Goal: Task Accomplishment & Management: Manage account settings

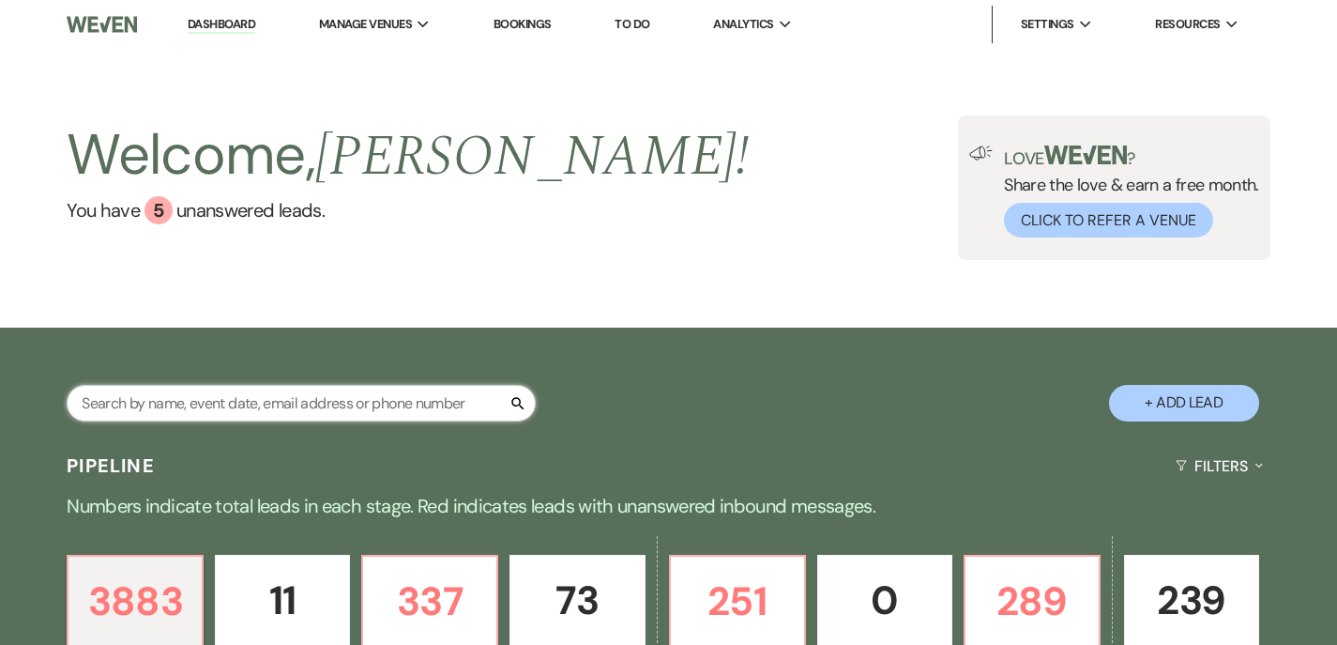
click at [351, 411] on input "text" at bounding box center [301, 403] width 469 height 37
type input "w"
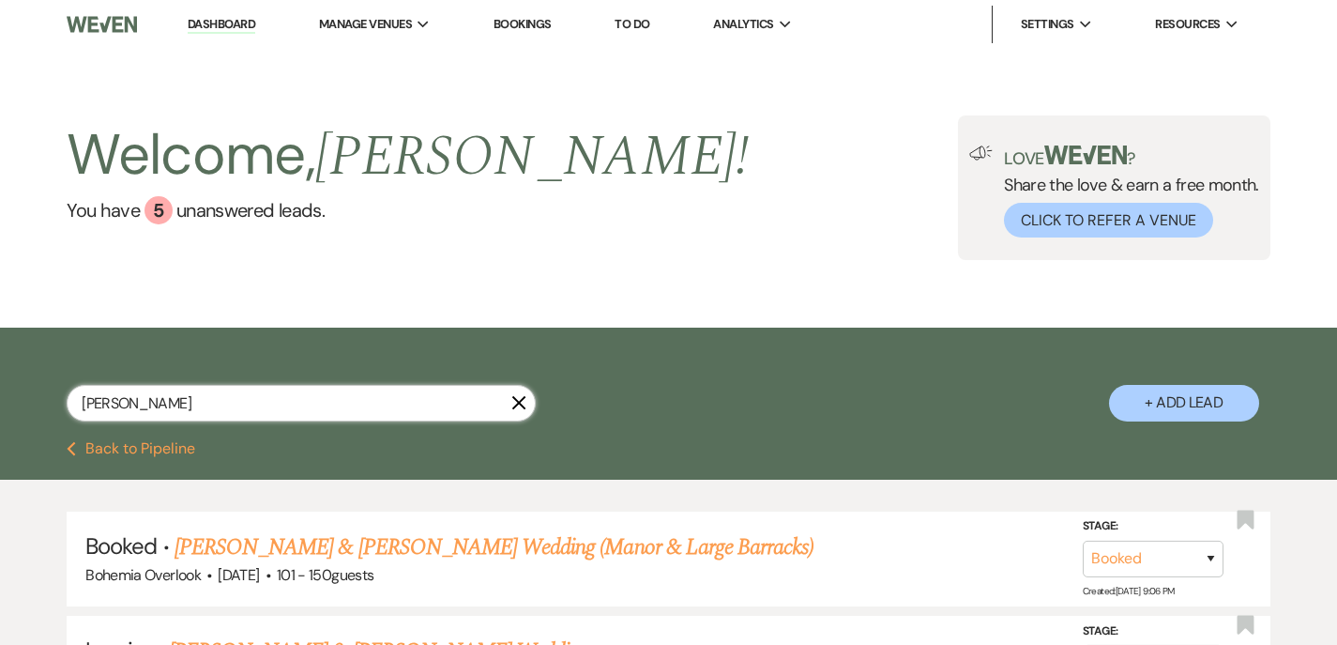
type input "[PERSON_NAME]"
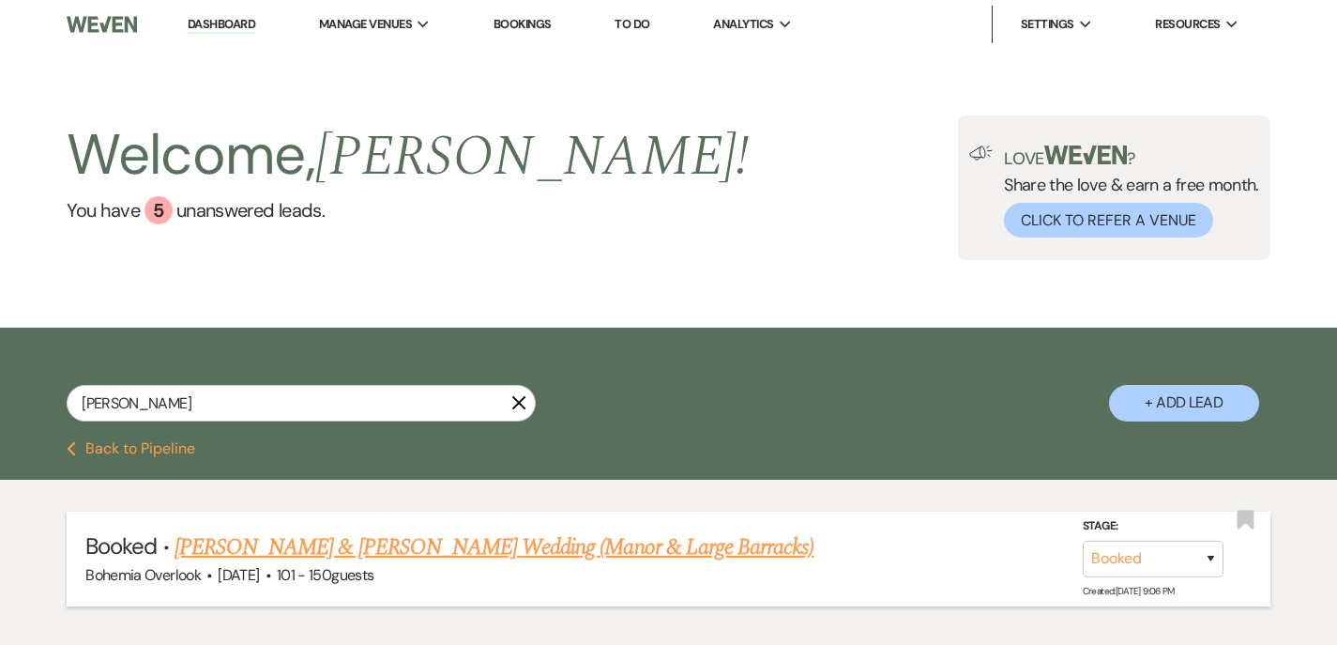
click at [319, 542] on link "[PERSON_NAME] & [PERSON_NAME] Wedding (Manor & Large Barracks)" at bounding box center [494, 547] width 639 height 34
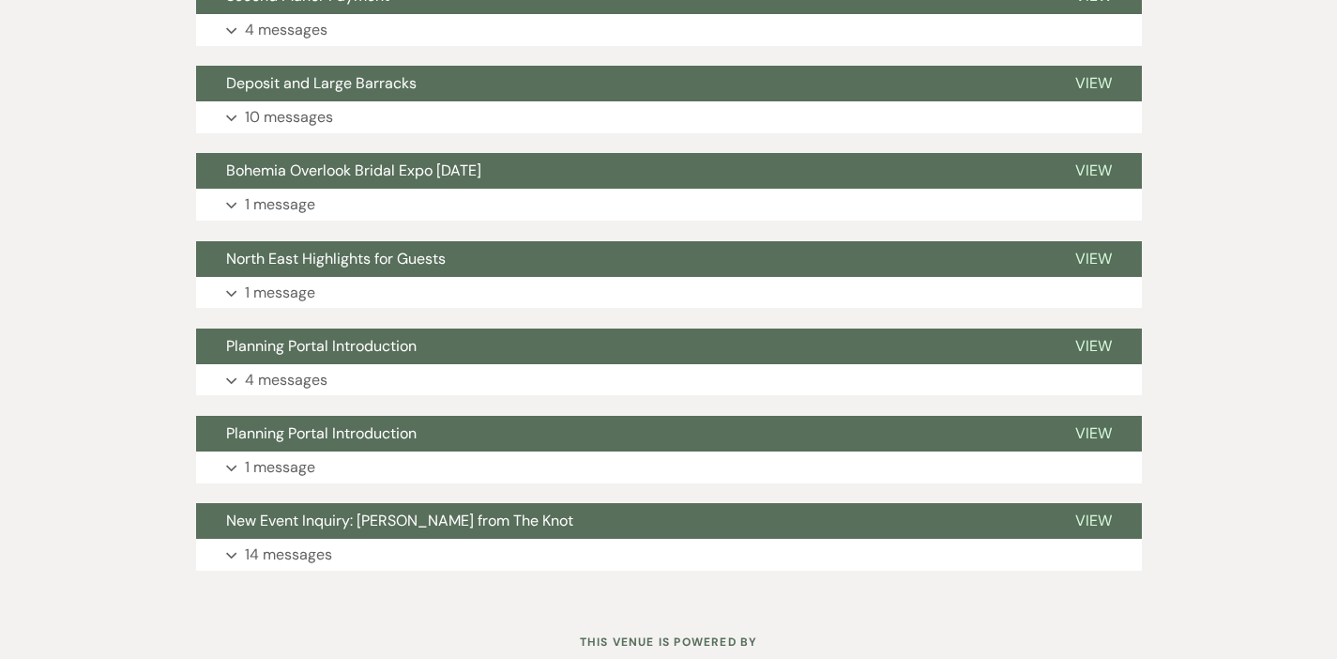
scroll to position [1213, 0]
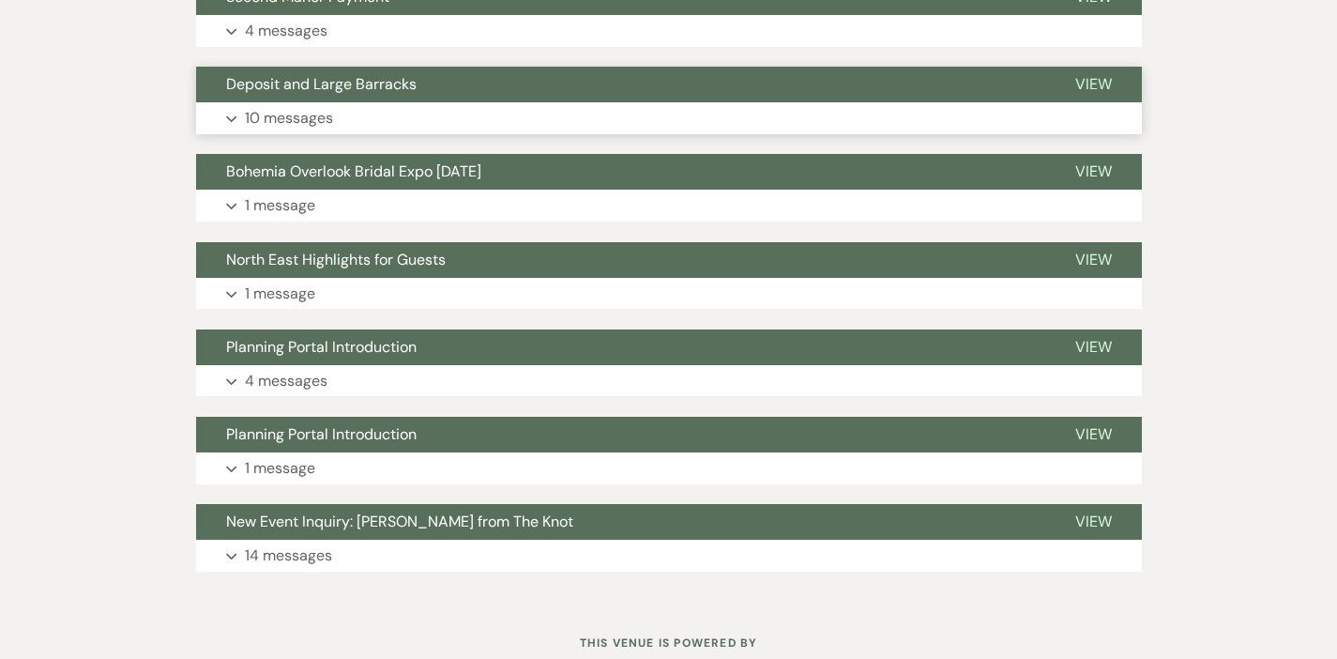
click at [500, 120] on button "Expand 10 messages" at bounding box center [669, 118] width 946 height 32
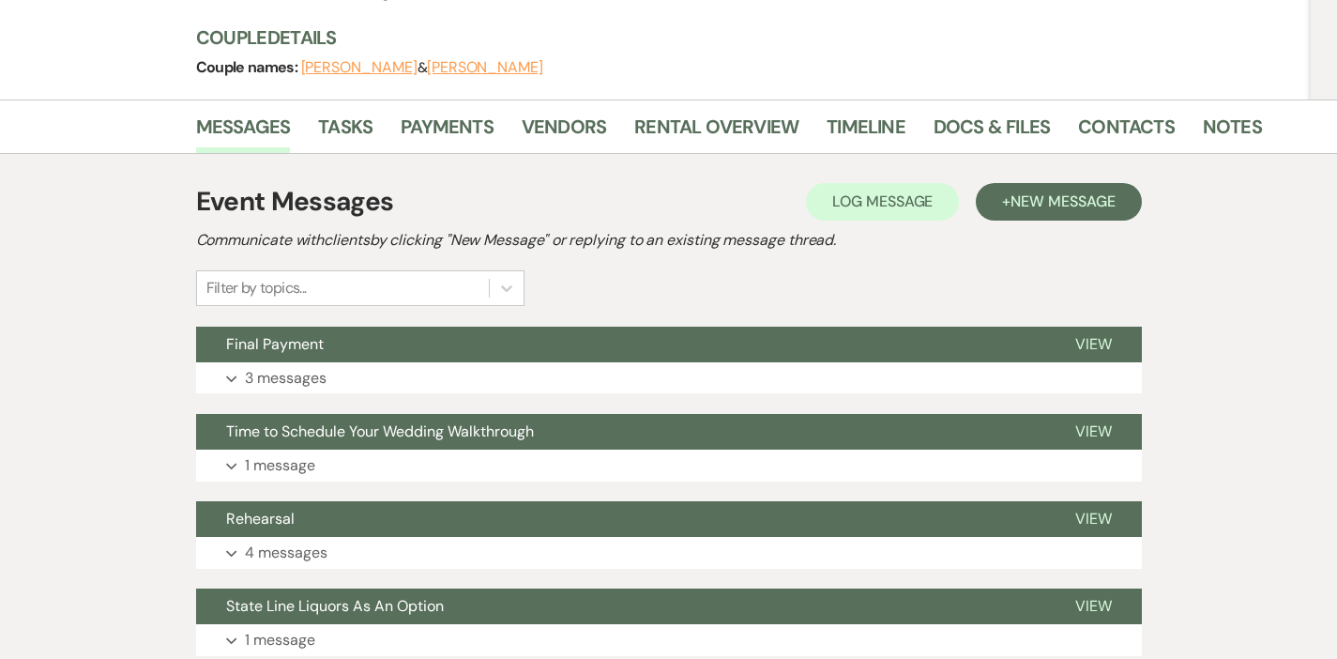
scroll to position [251, 0]
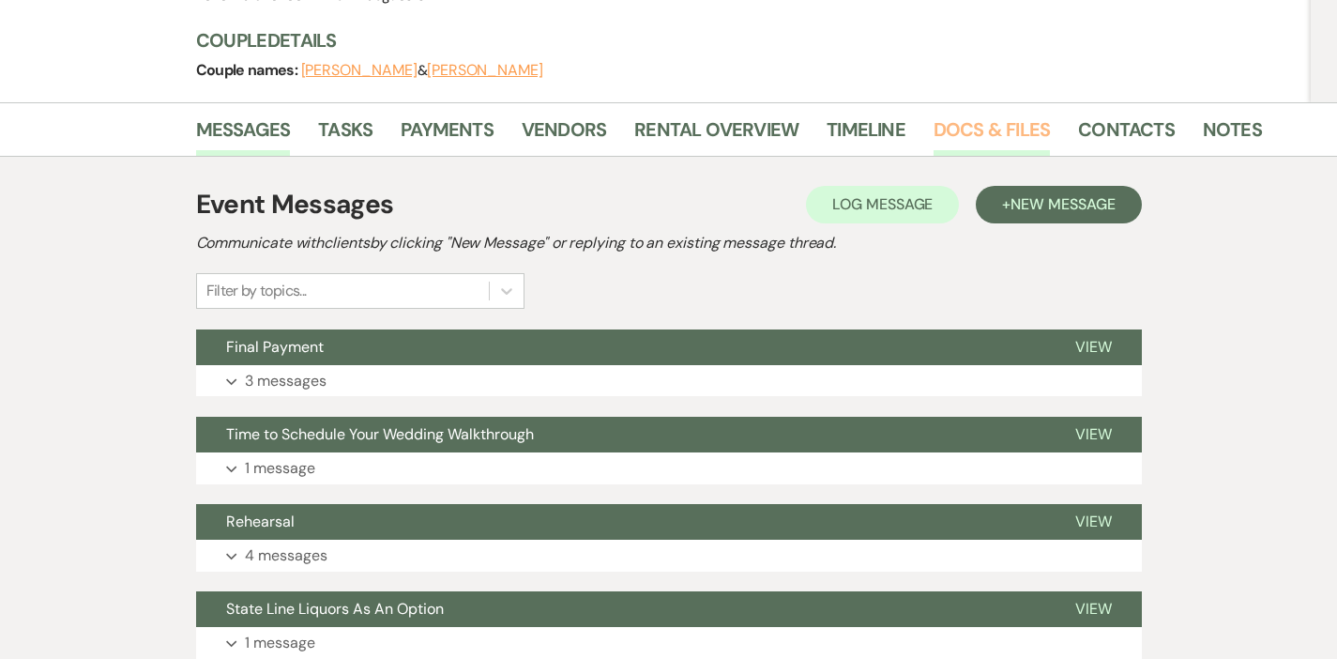
click at [934, 139] on link "Docs & Files" at bounding box center [992, 135] width 116 height 41
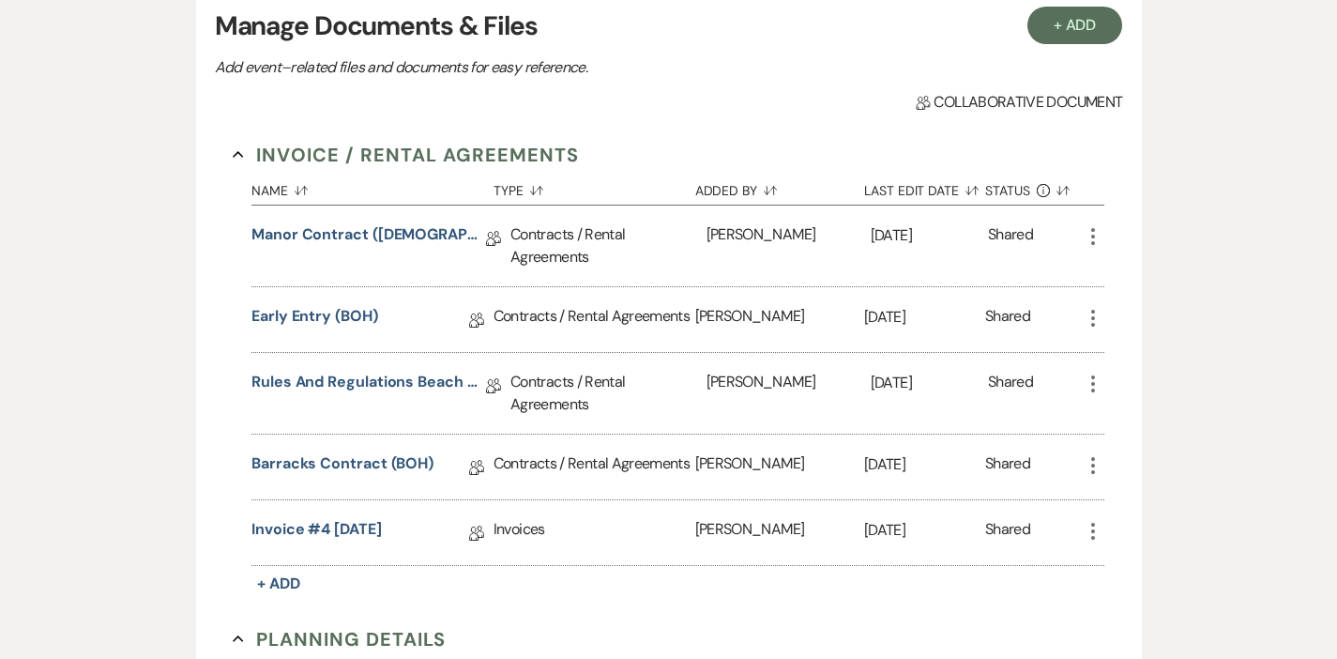
scroll to position [453, 0]
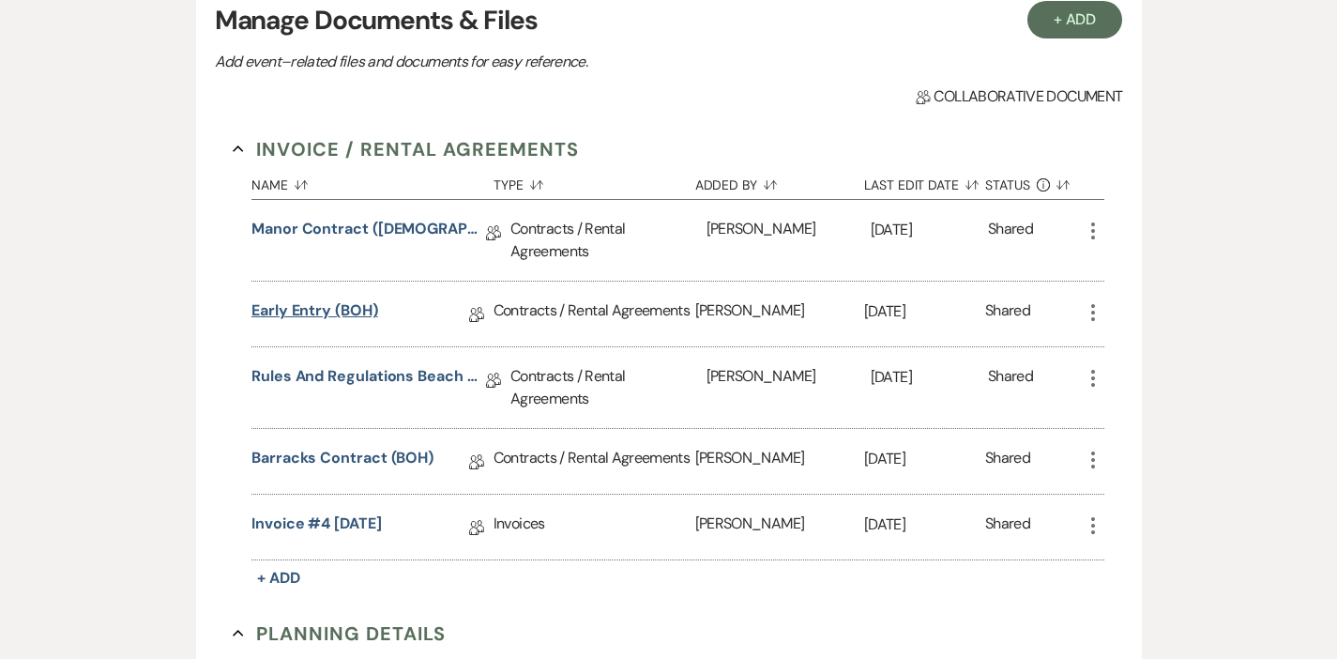
click at [274, 305] on link "Early Entry (BOH)" at bounding box center [315, 313] width 127 height 29
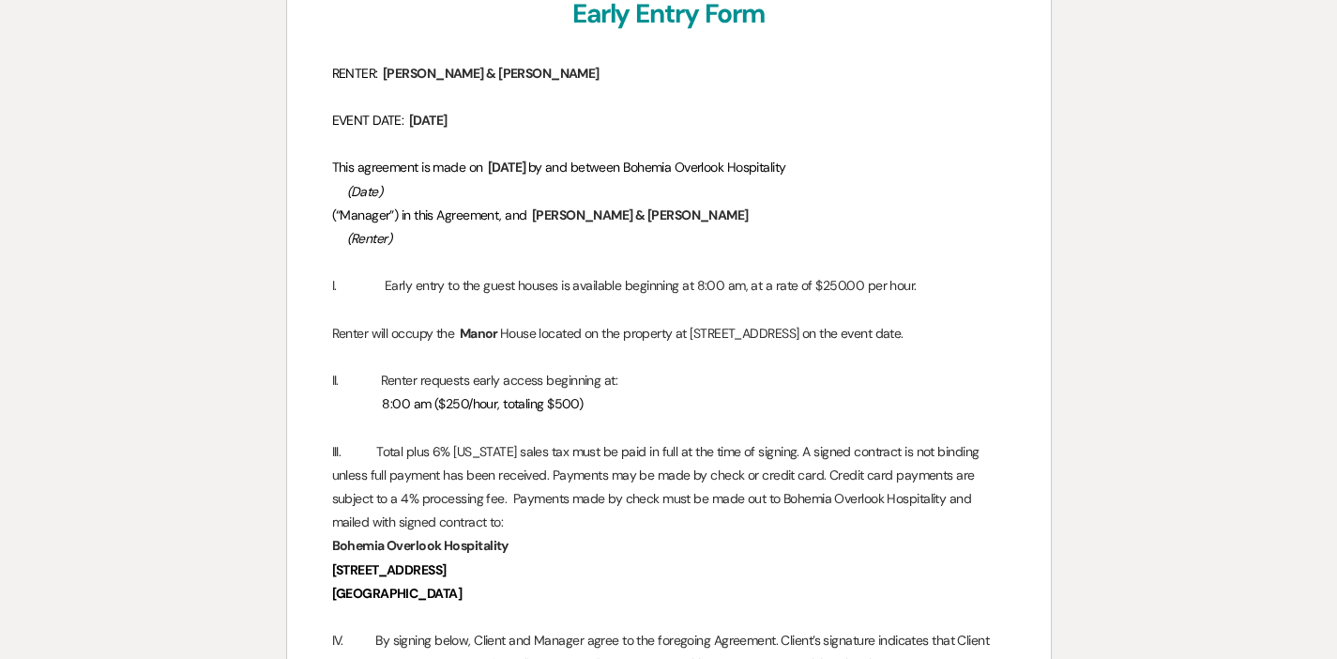
scroll to position [302, 0]
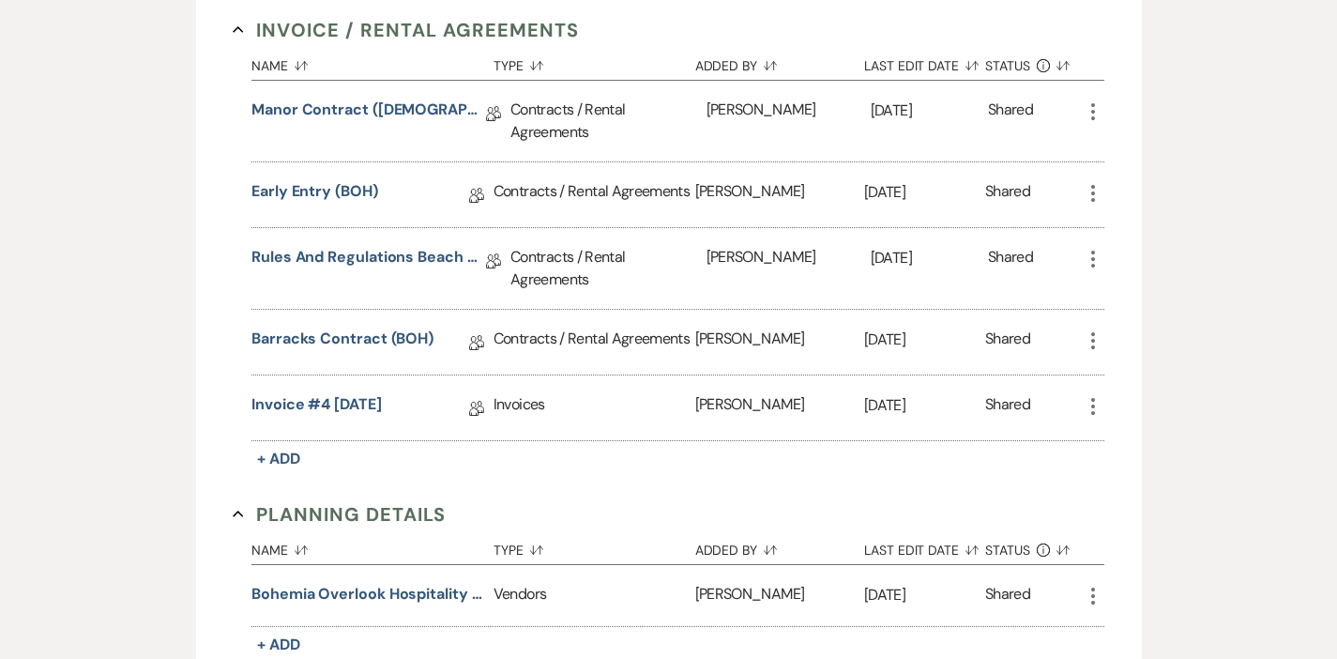
scroll to position [73, 0]
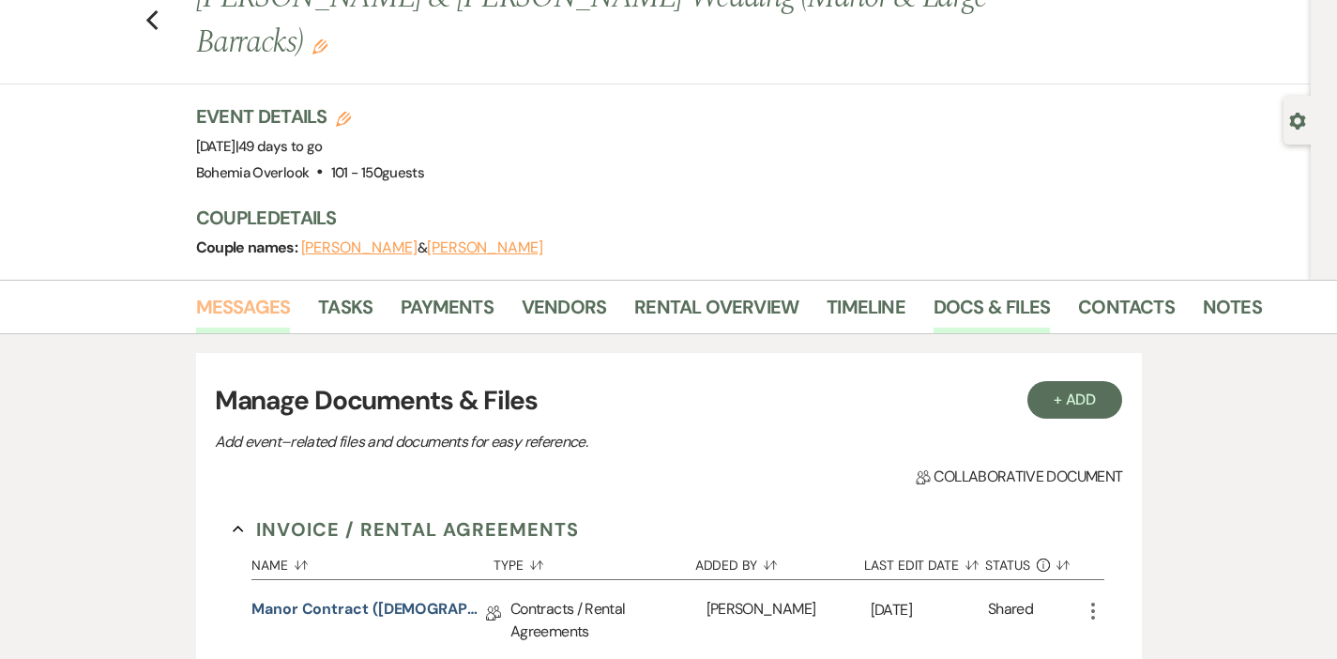
click at [196, 307] on link "Messages" at bounding box center [243, 312] width 95 height 41
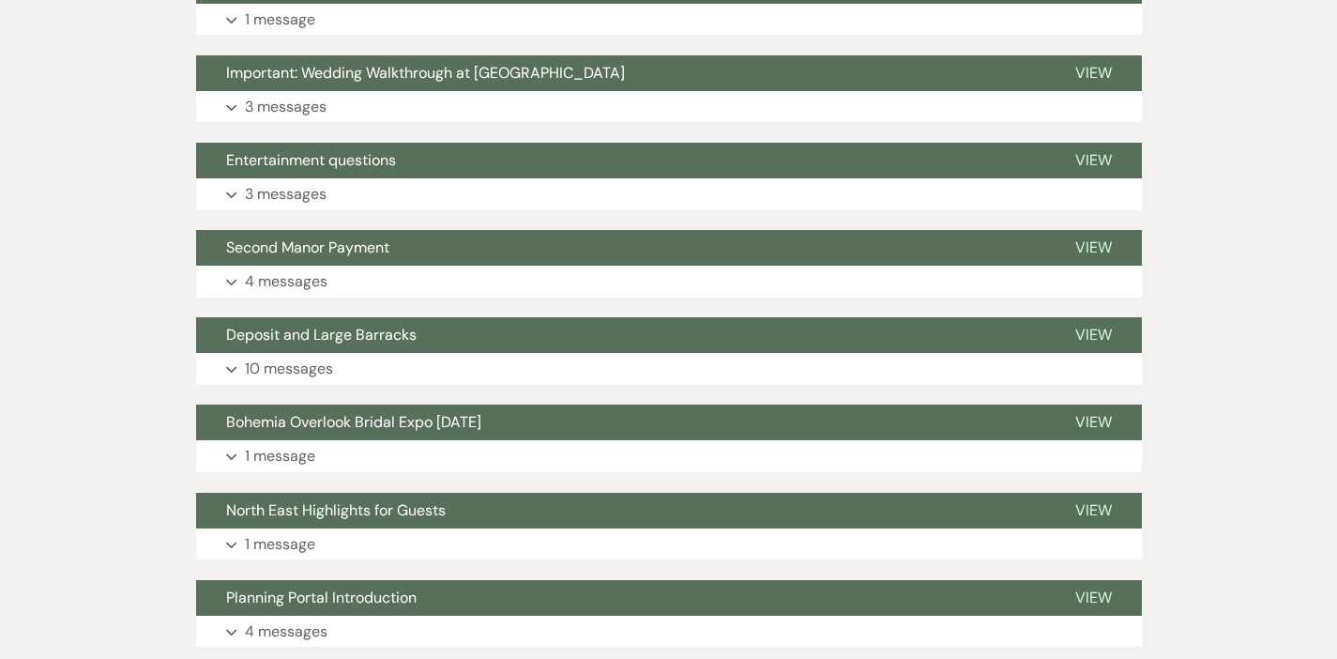
scroll to position [956, 0]
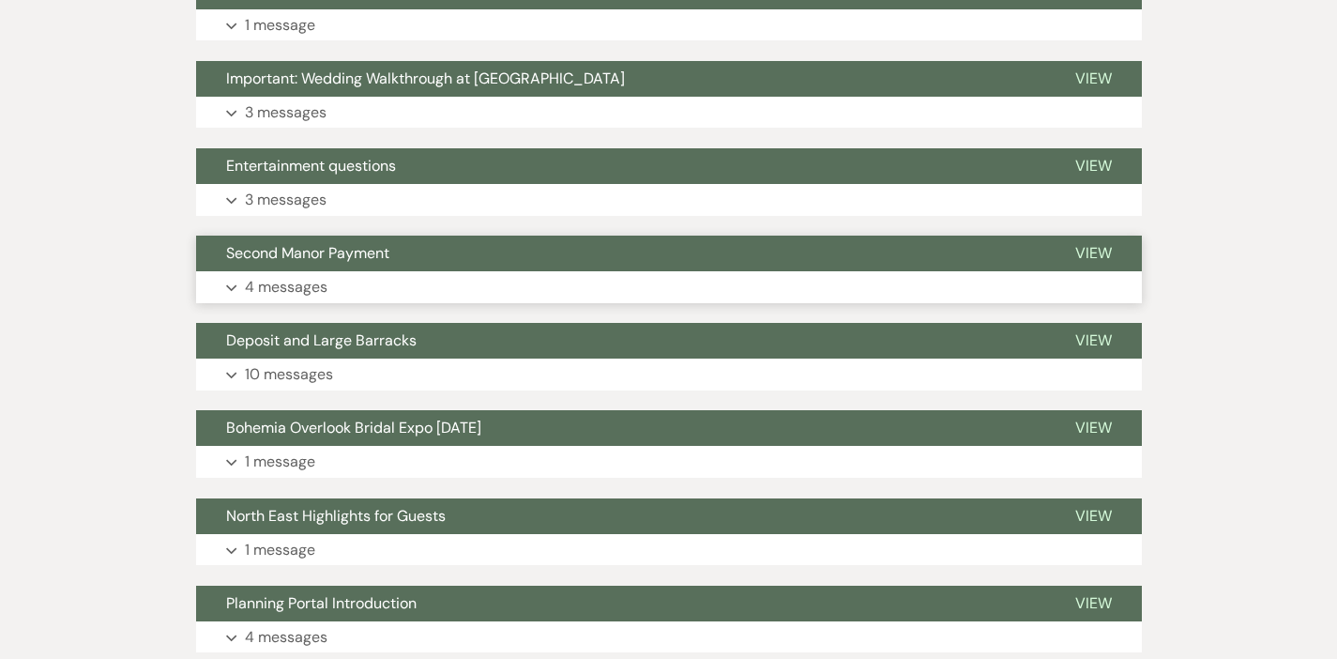
click at [245, 277] on p "4 messages" at bounding box center [286, 287] width 83 height 24
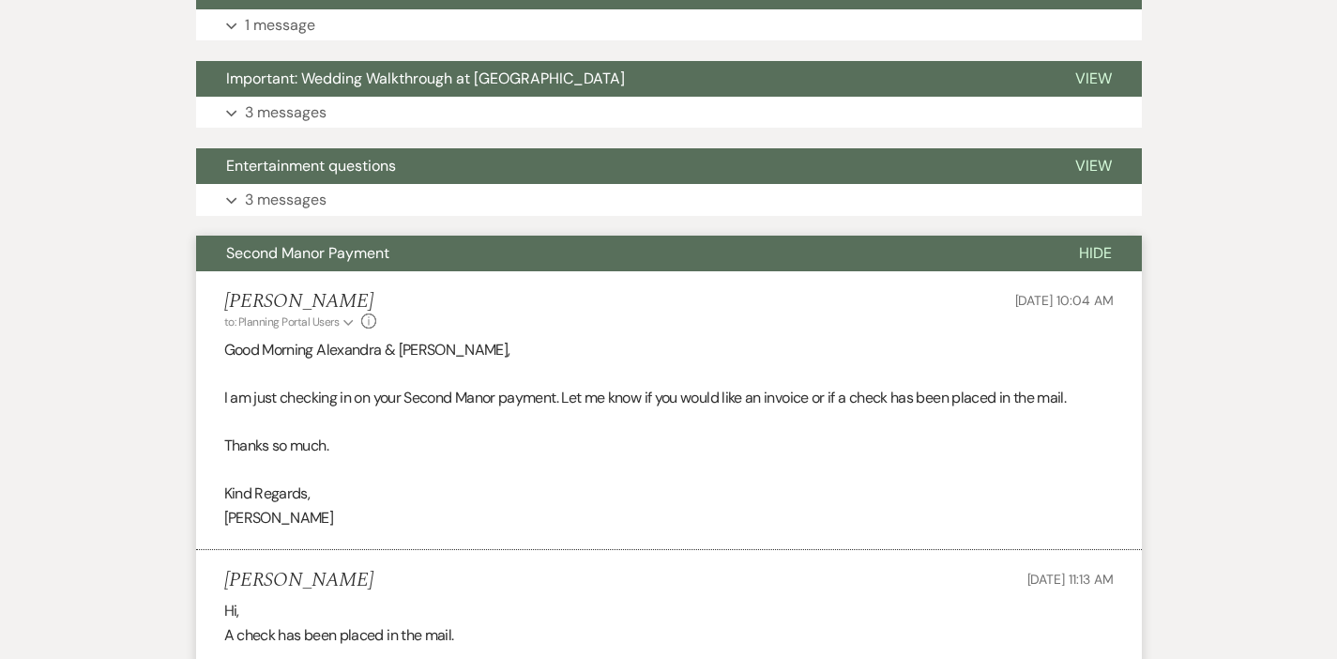
click at [236, 283] on li "[PERSON_NAME] to: Planning Portal Users Expand Info [DATE] 10:04 AM Good Mornin…" at bounding box center [669, 410] width 946 height 279
click at [240, 262] on span "Second Manor Payment" at bounding box center [307, 253] width 163 height 20
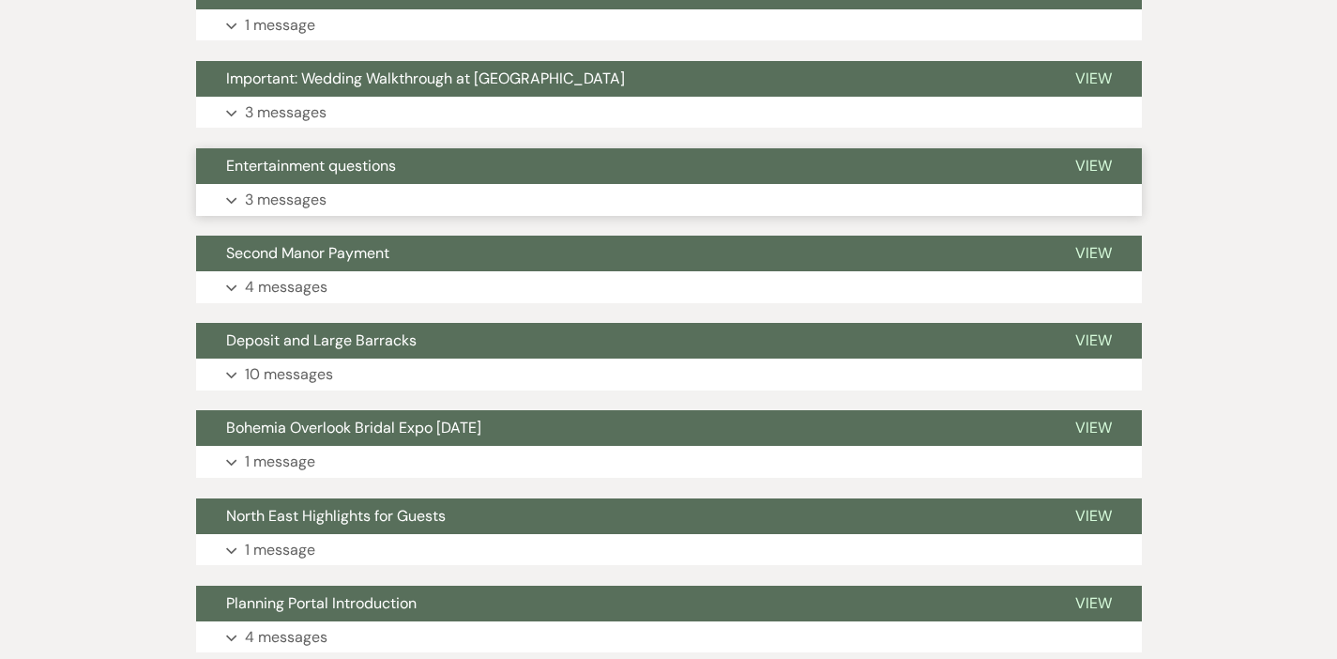
click at [266, 196] on button "Expand 3 messages" at bounding box center [669, 200] width 946 height 32
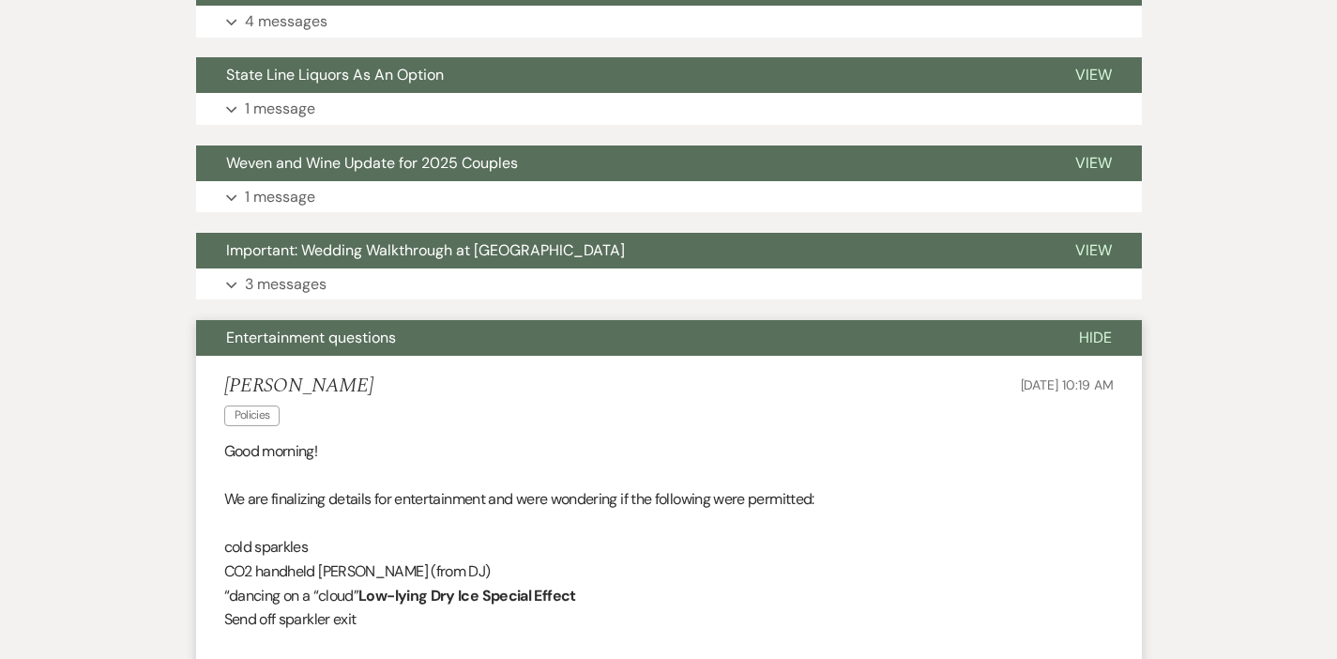
scroll to position [777, 0]
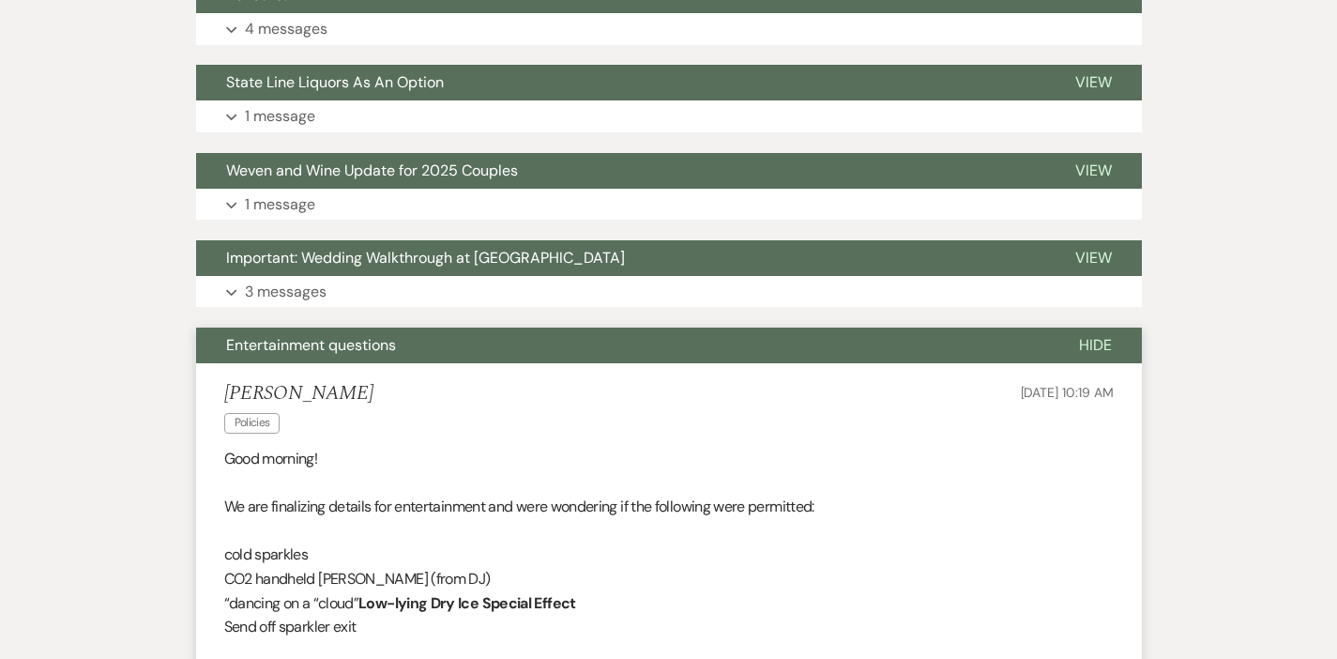
click at [1049, 337] on button "Entertainment questions" at bounding box center [622, 346] width 853 height 36
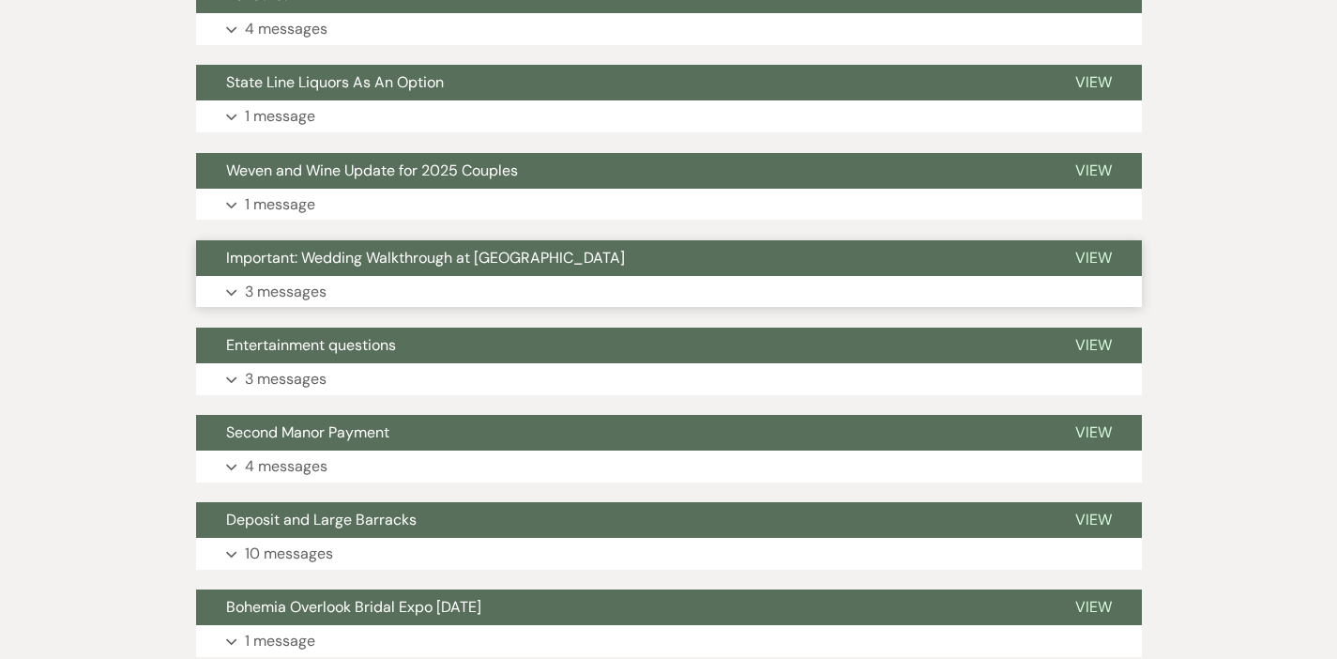
click at [717, 295] on button "Expand 3 messages" at bounding box center [669, 292] width 946 height 32
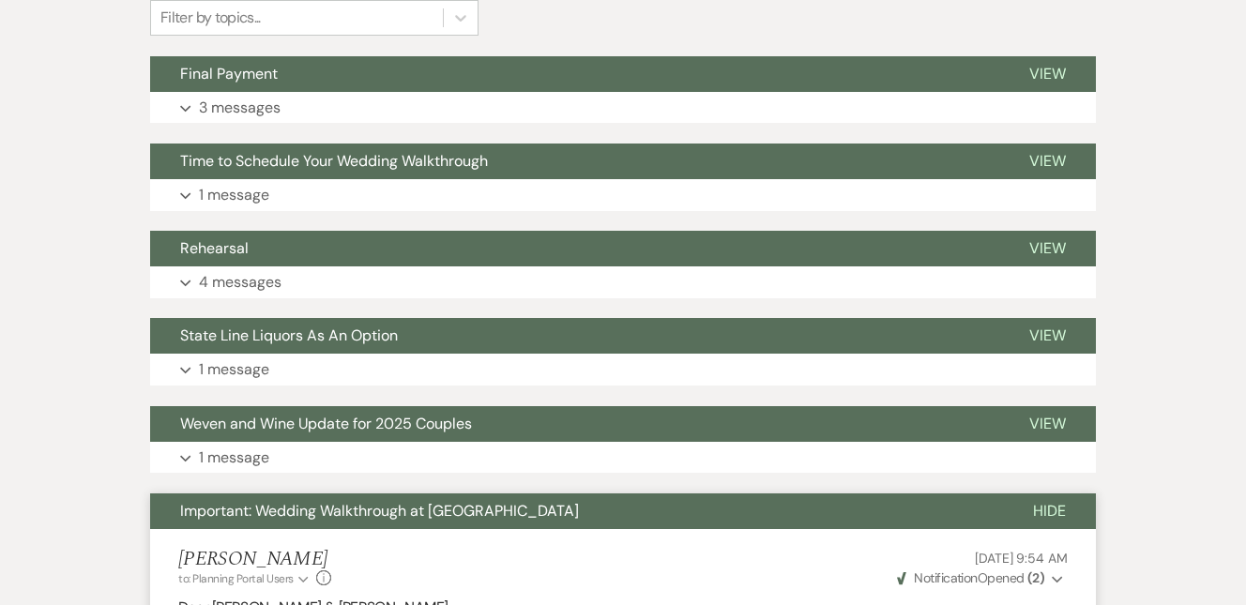
scroll to position [510, 0]
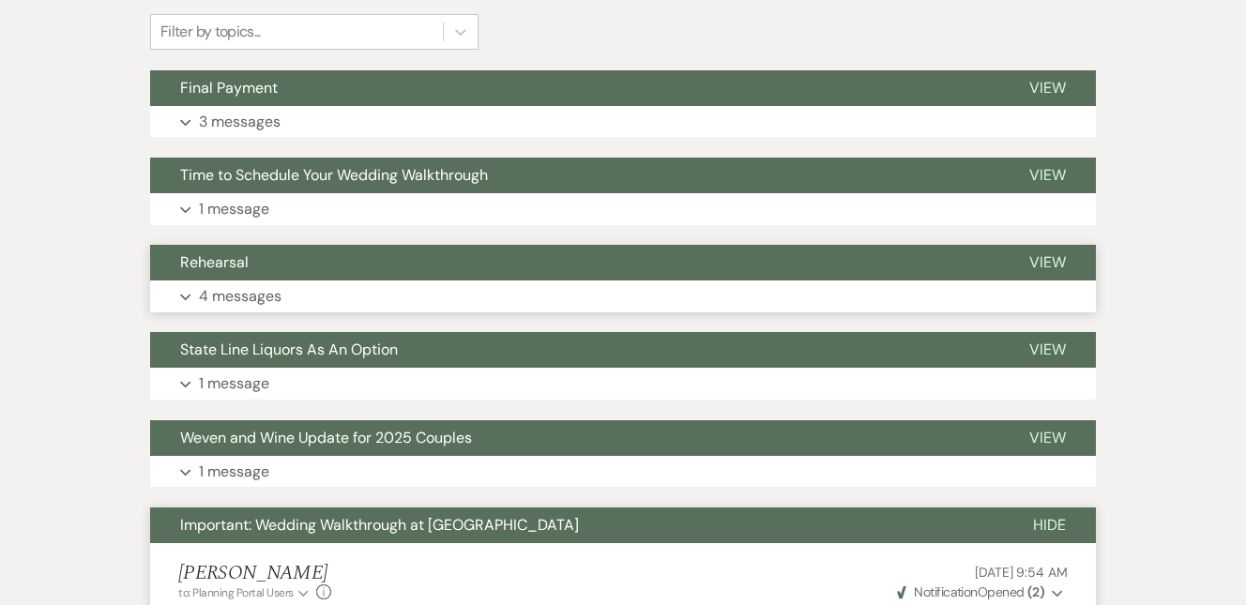
click at [499, 310] on button "Expand 4 messages" at bounding box center [623, 297] width 946 height 32
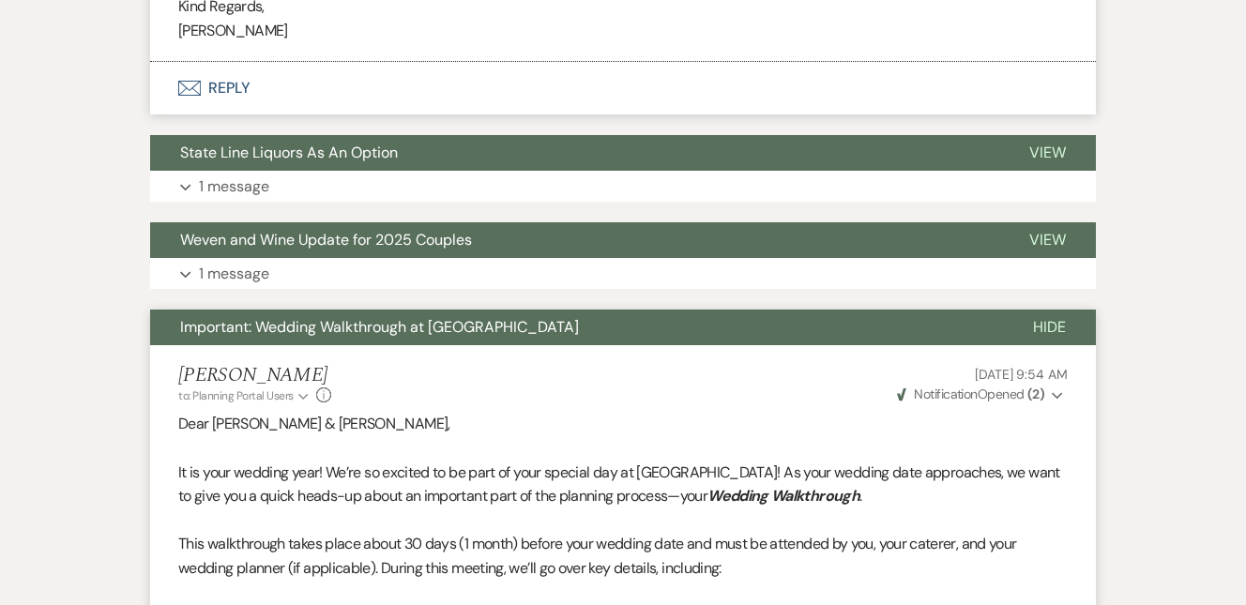
scroll to position [141, 0]
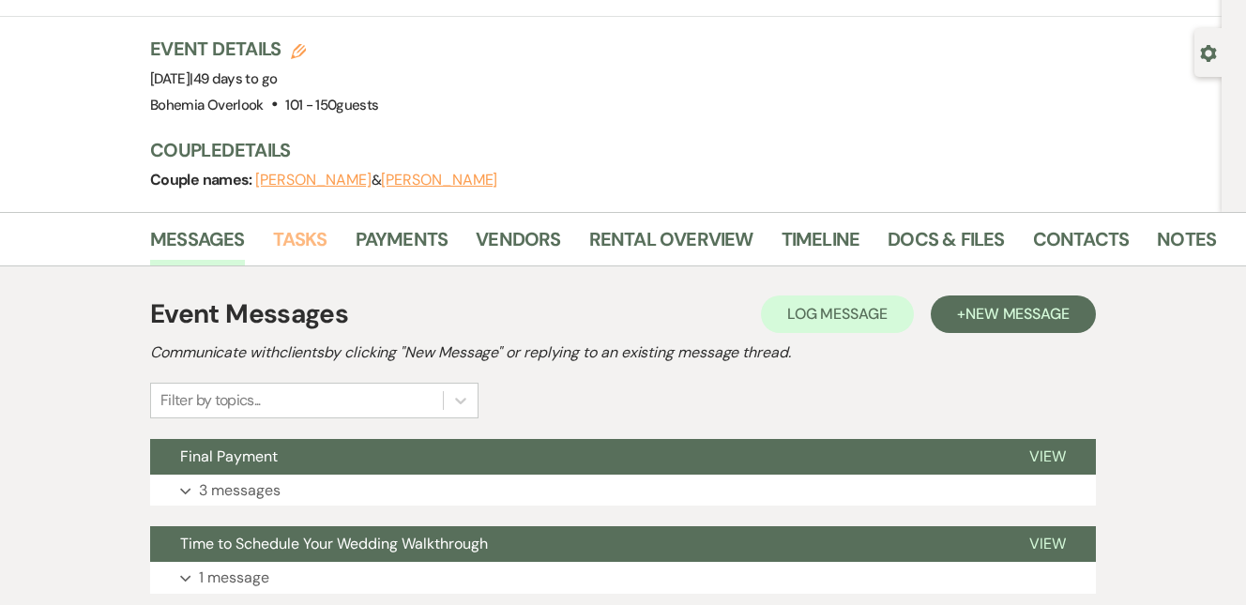
click at [312, 250] on link "Tasks" at bounding box center [300, 244] width 54 height 41
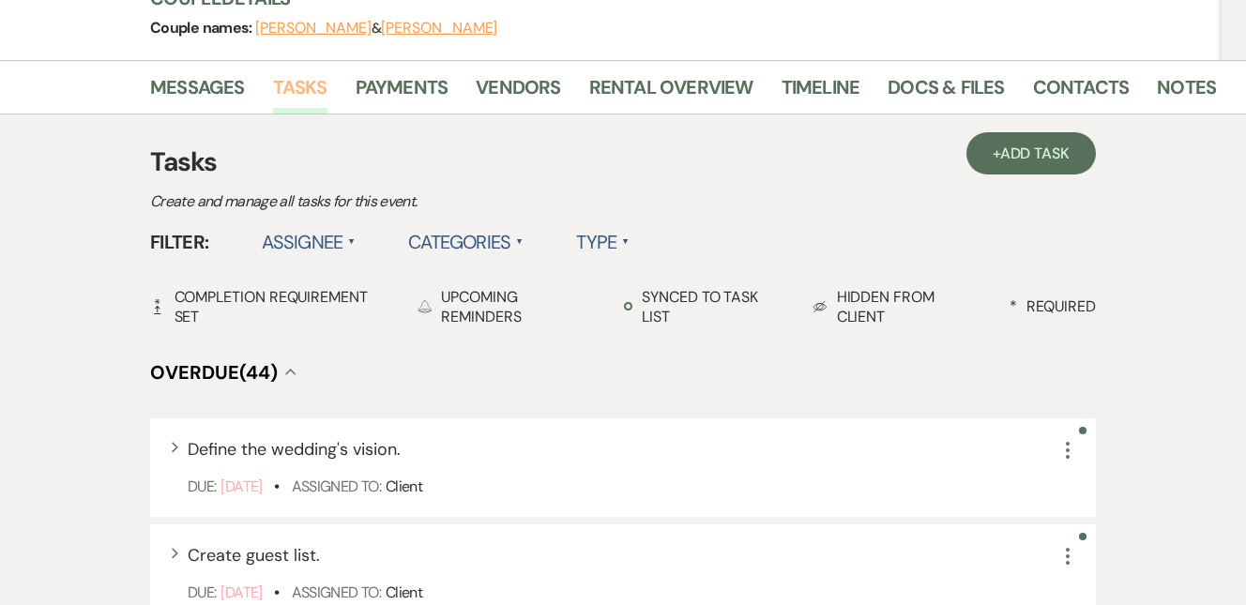
scroll to position [291, 0]
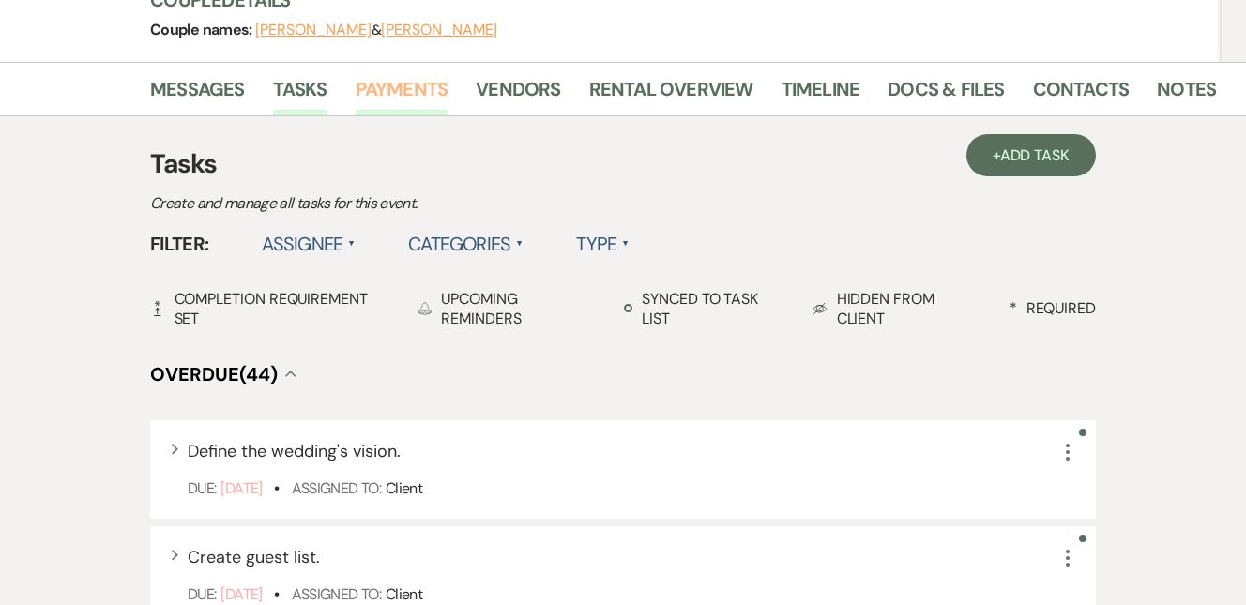
click at [433, 107] on link "Payments" at bounding box center [402, 94] width 93 height 41
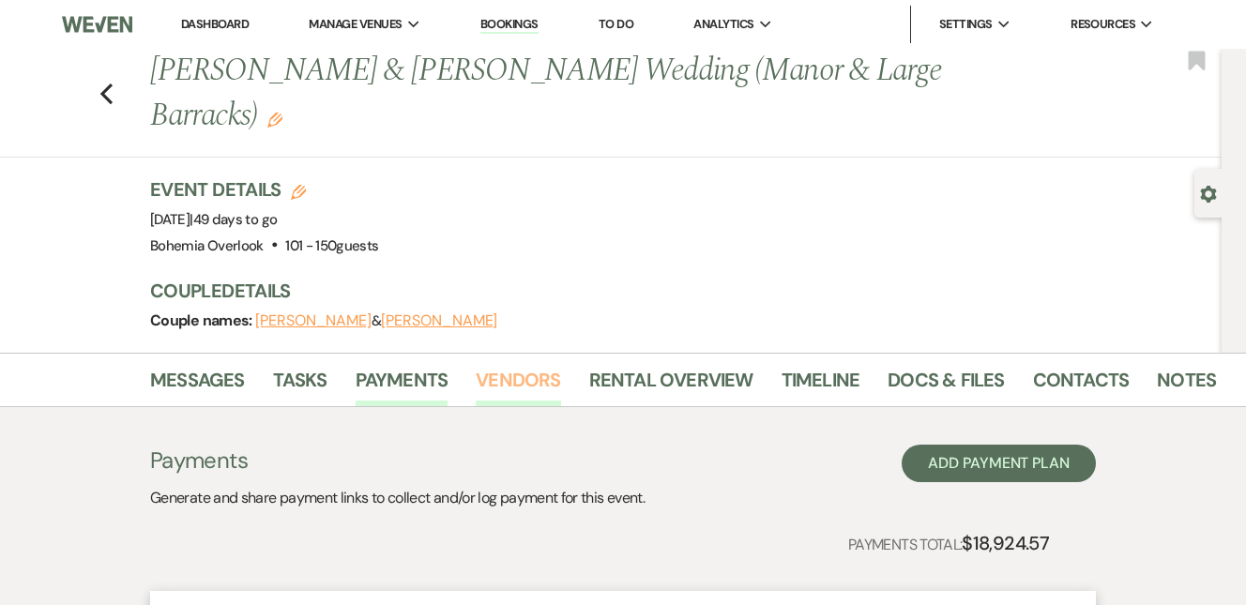
click at [536, 379] on link "Vendors" at bounding box center [518, 385] width 84 height 41
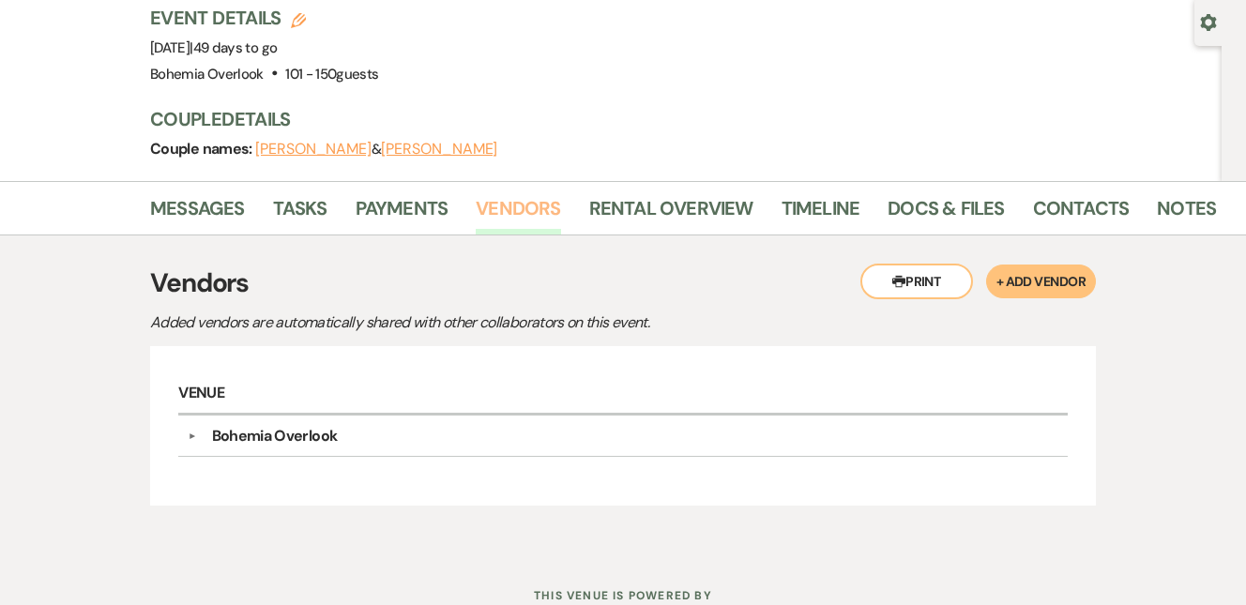
scroll to position [238, 0]
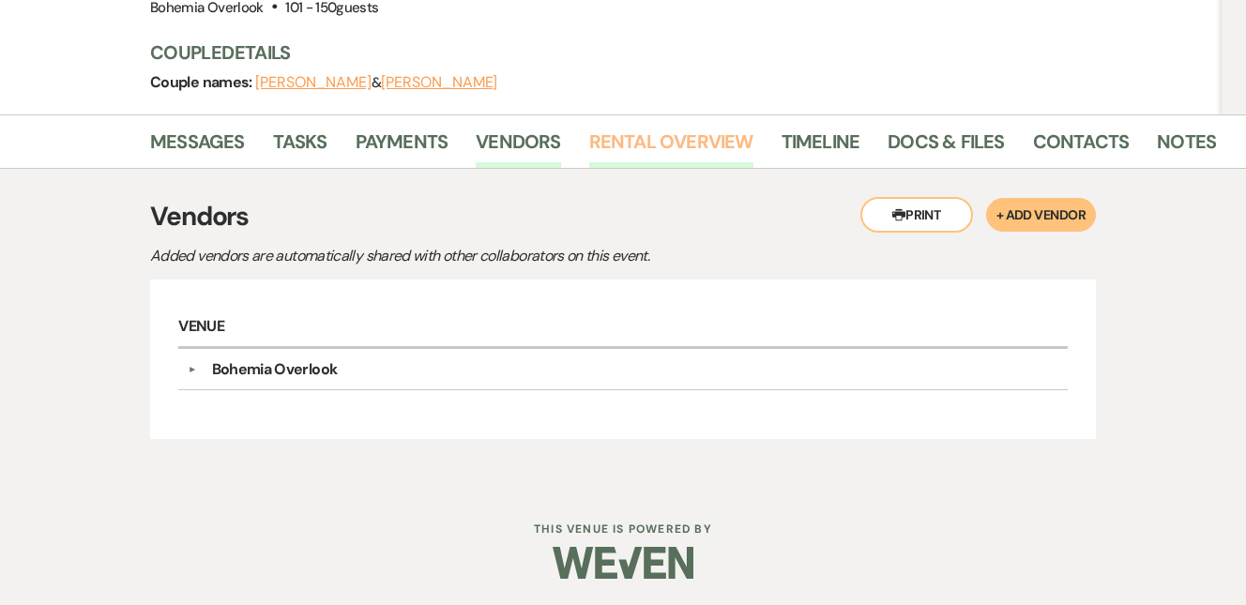
click at [651, 147] on link "Rental Overview" at bounding box center [671, 147] width 164 height 41
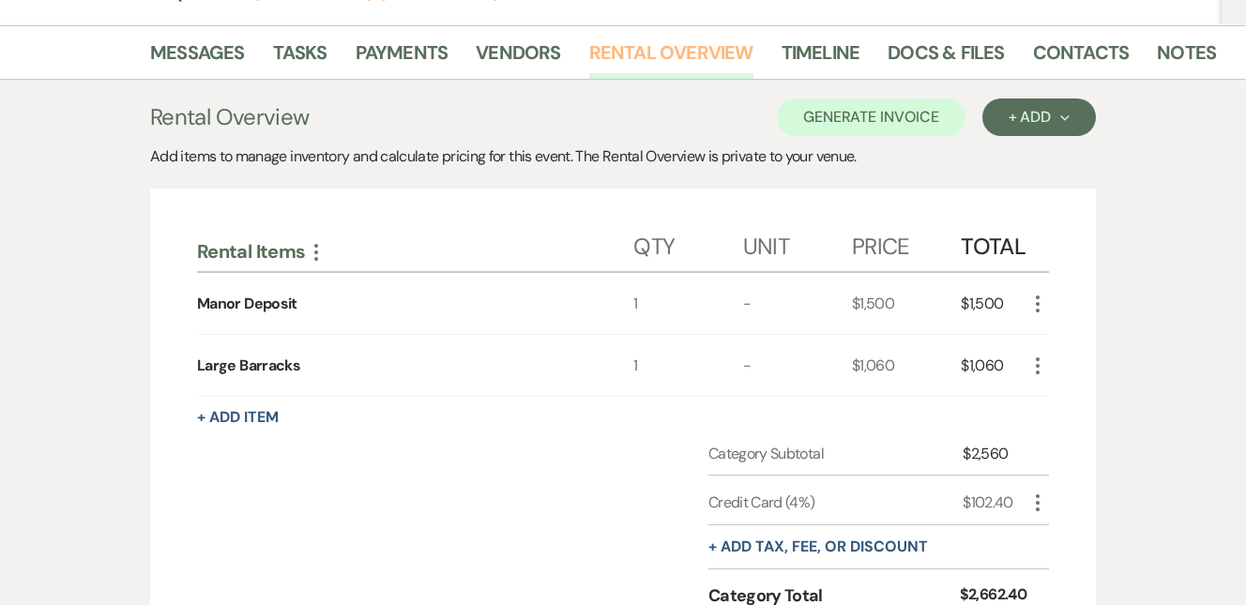
scroll to position [275, 0]
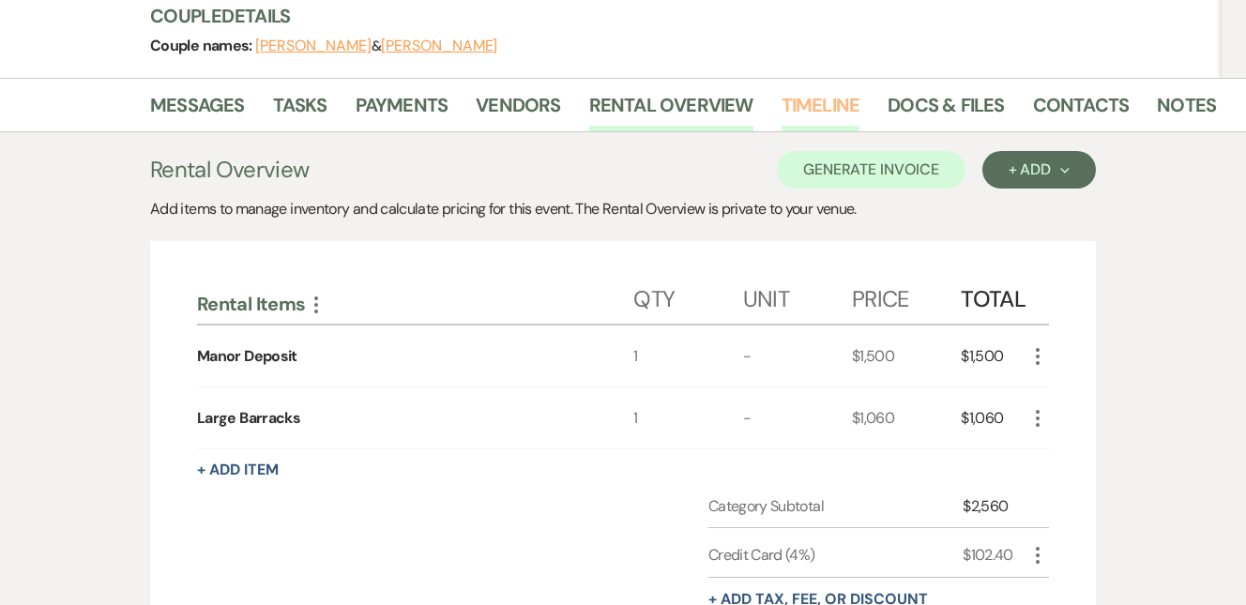
click at [849, 107] on link "Timeline" at bounding box center [821, 110] width 79 height 41
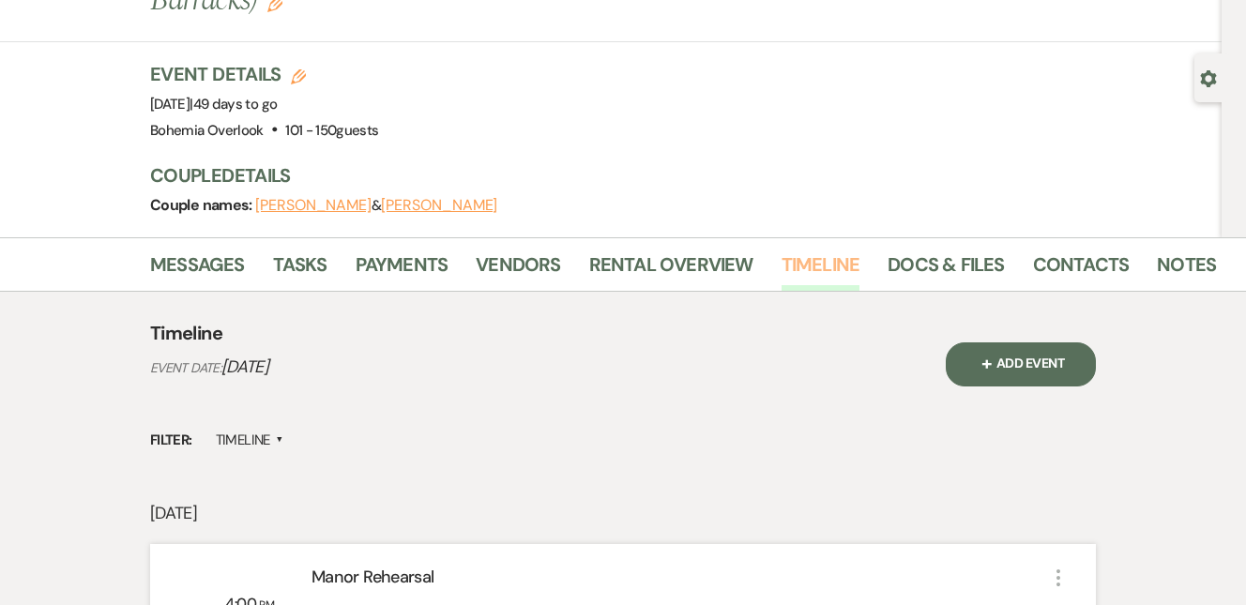
scroll to position [115, 0]
click at [966, 269] on link "Docs & Files" at bounding box center [946, 271] width 116 height 41
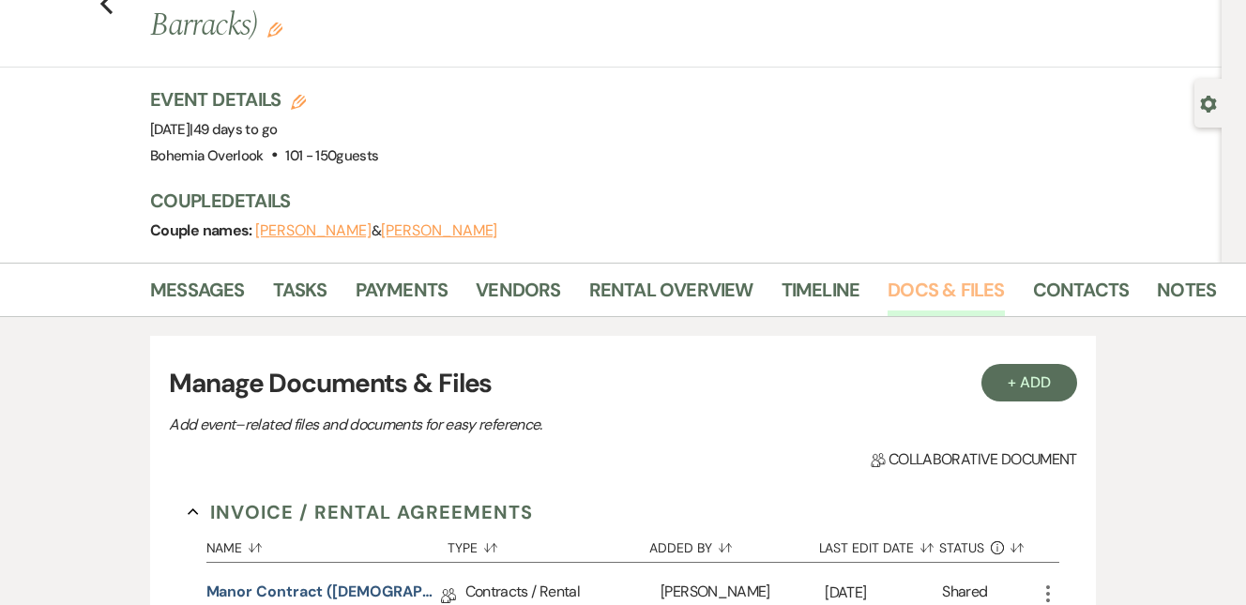
scroll to position [25, 0]
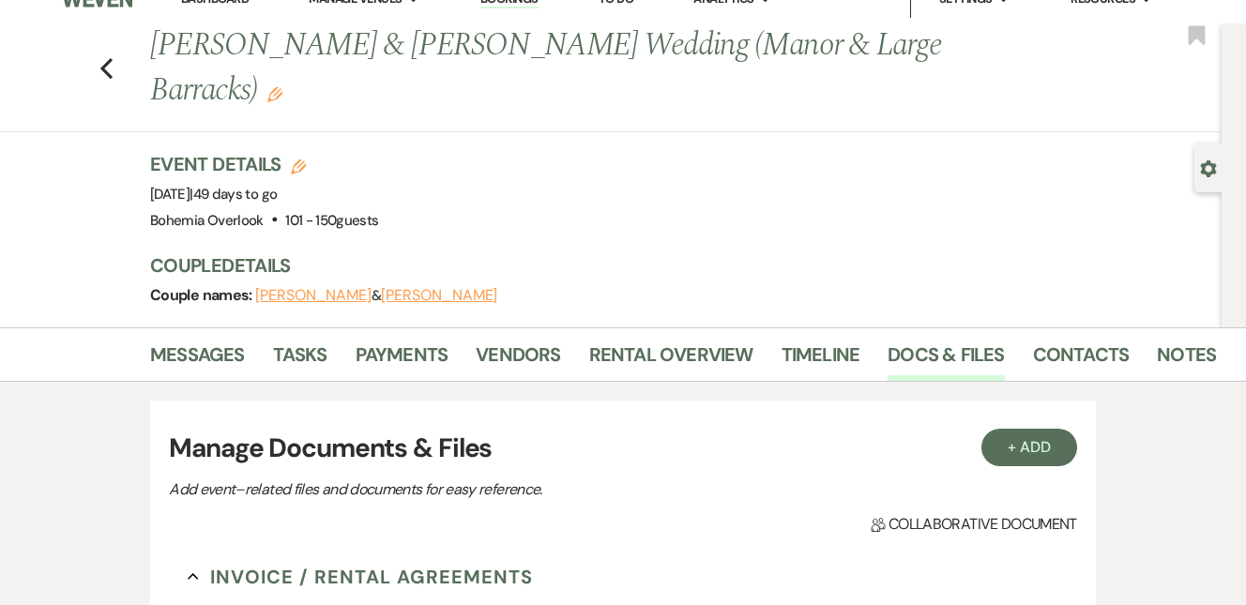
click at [1063, 358] on link "Contacts" at bounding box center [1081, 360] width 97 height 41
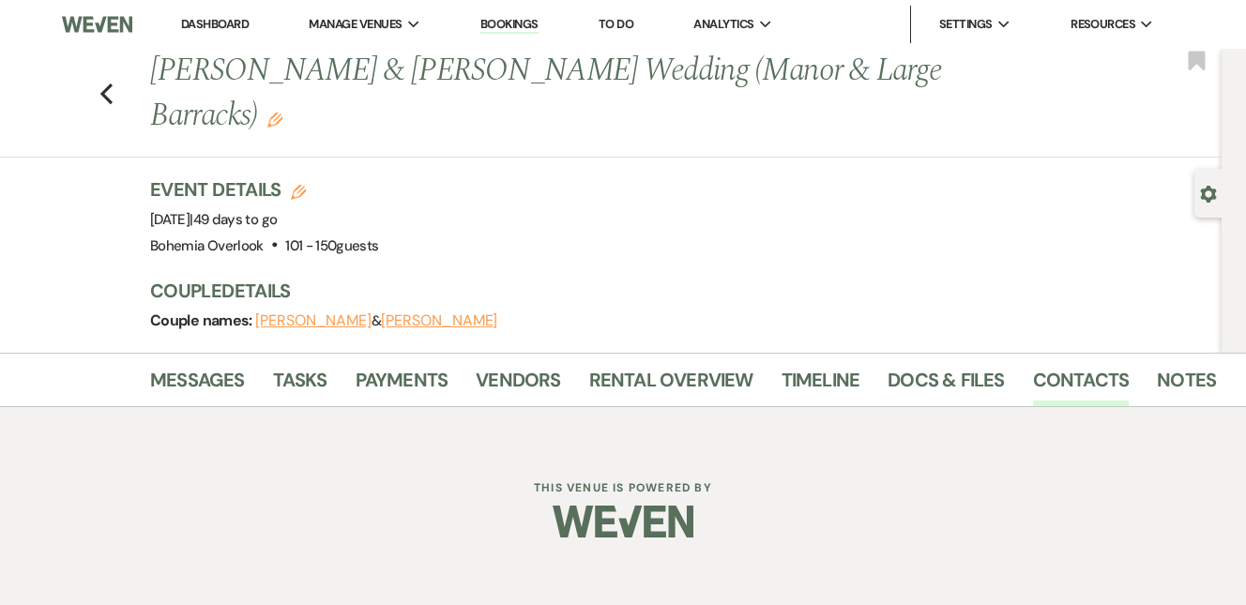
click at [197, 364] on li "Messages" at bounding box center [211, 383] width 123 height 45
